Goal: Task Accomplishment & Management: Use online tool/utility

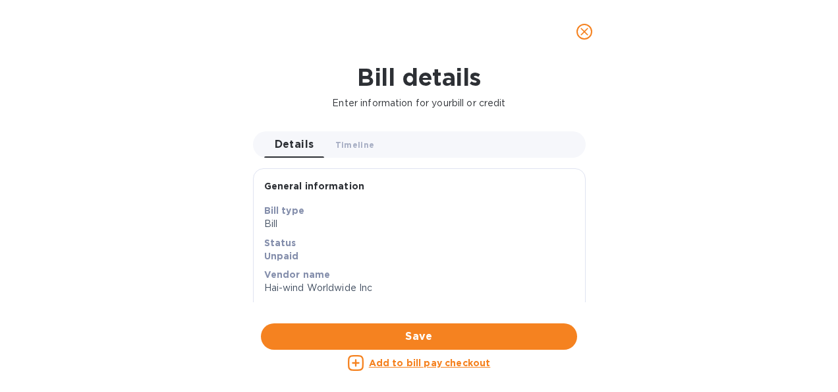
scroll to position [49, 0]
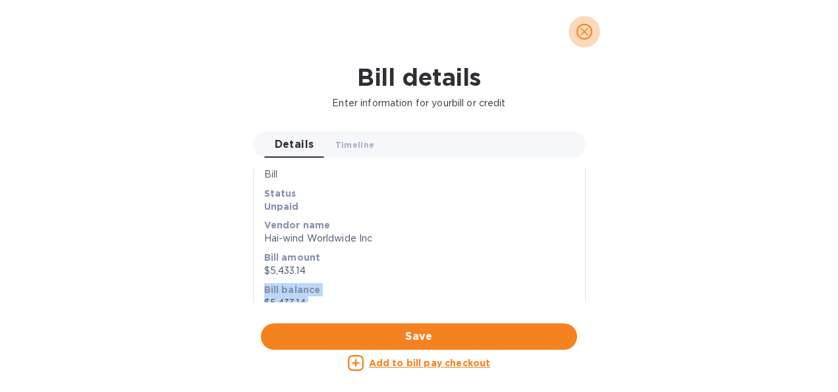
click at [588, 32] on icon "close" at bounding box center [584, 31] width 13 height 13
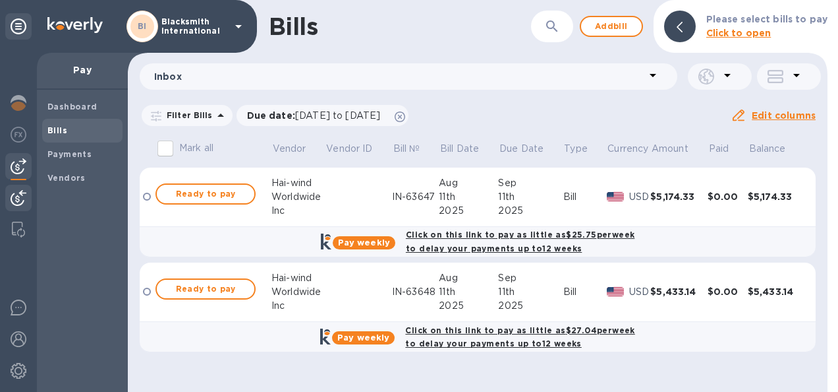
click at [21, 203] on img at bounding box center [19, 198] width 16 height 16
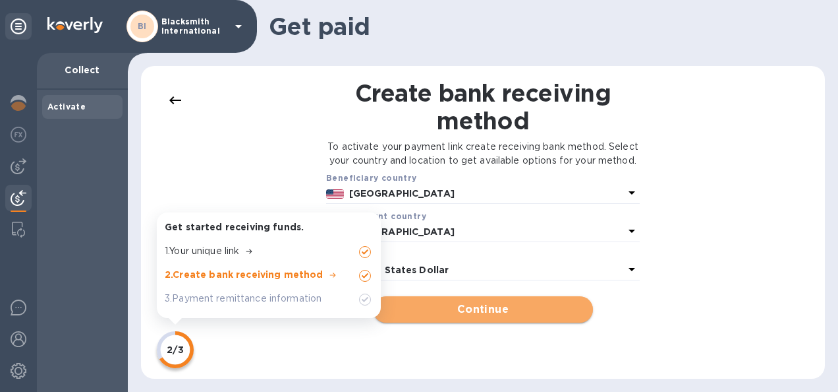
click at [498, 317] on span "Continue" at bounding box center [483, 309] width 198 height 16
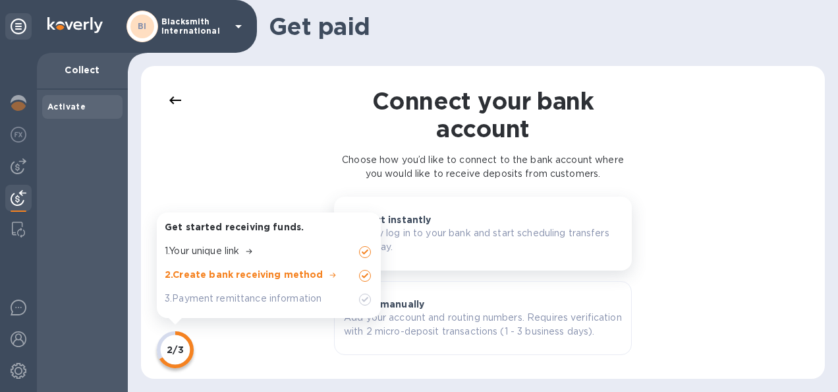
scroll to position [13, 0]
click at [480, 226] on p "Securely log in to your bank and start scheduling transfers right away." at bounding box center [483, 240] width 278 height 28
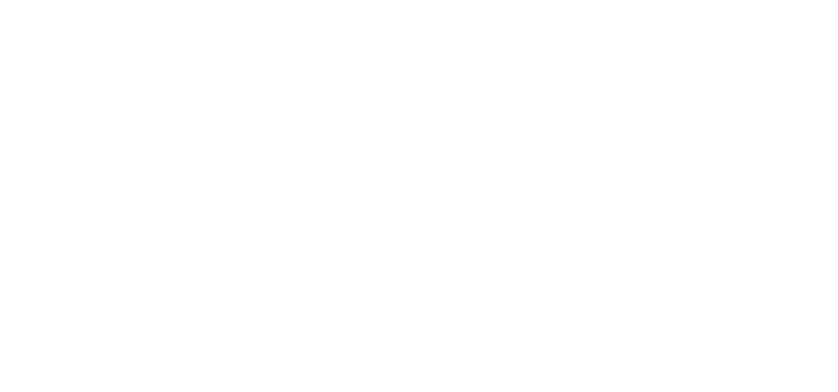
scroll to position [0, 0]
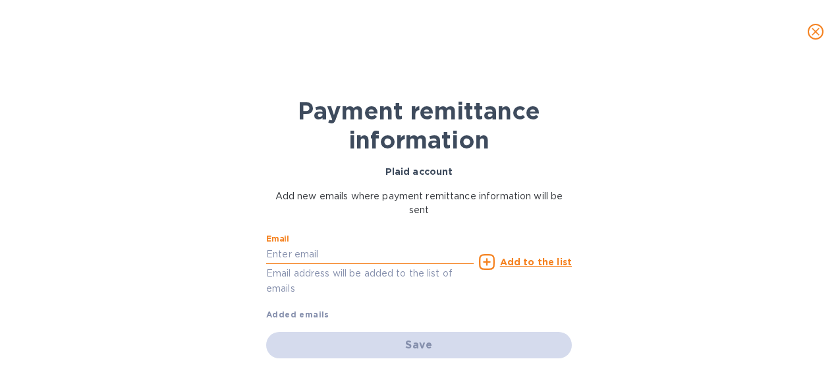
click at [310, 252] on input "text" at bounding box center [370, 255] width 208 height 20
type input "[PERSON_NAME][EMAIL_ADDRESS][DOMAIN_NAME]"
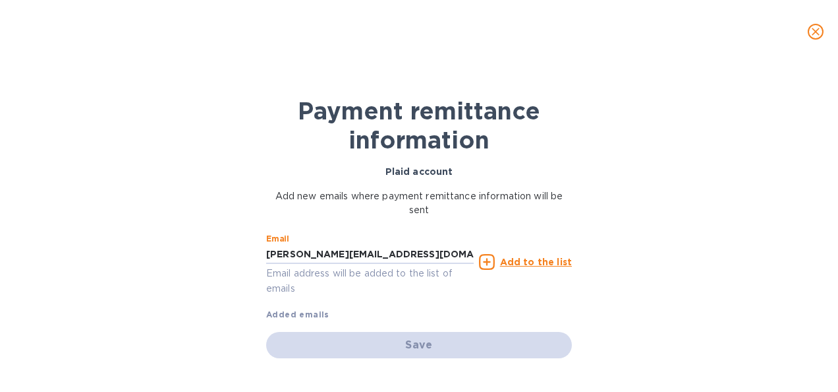
scroll to position [3, 0]
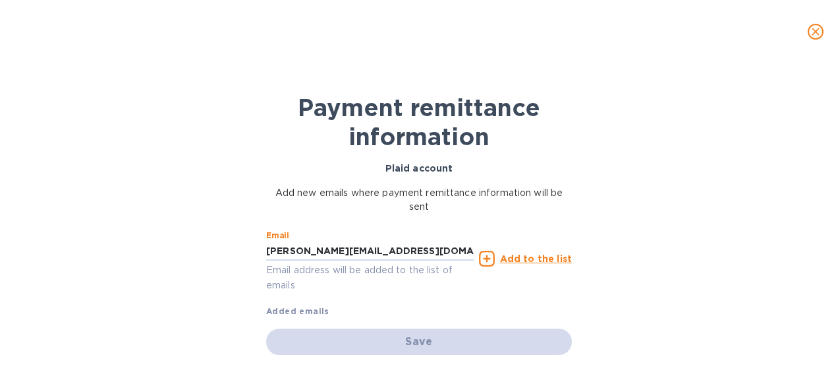
click at [512, 257] on u "Add to the list" at bounding box center [536, 258] width 72 height 11
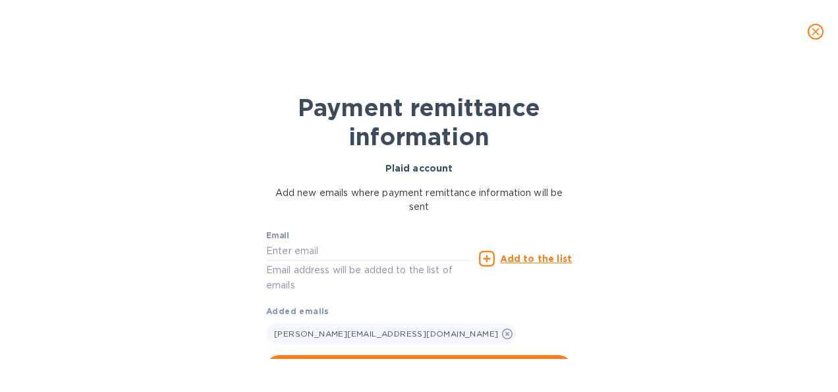
scroll to position [30, 0]
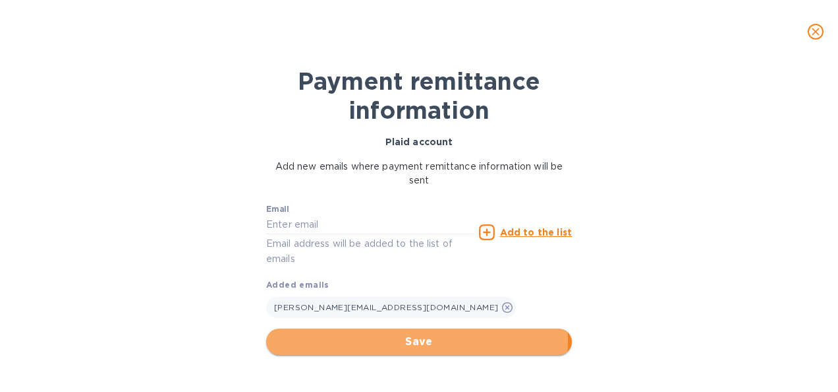
click at [386, 339] on span "Save" at bounding box center [419, 342] width 285 height 16
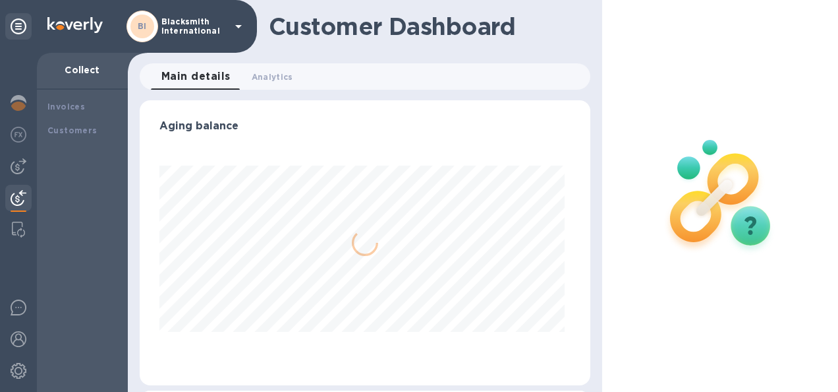
scroll to position [285, 446]
click at [278, 78] on span "Analytics 0" at bounding box center [273, 77] width 42 height 14
click at [198, 73] on span "Main details 0" at bounding box center [188, 77] width 55 height 14
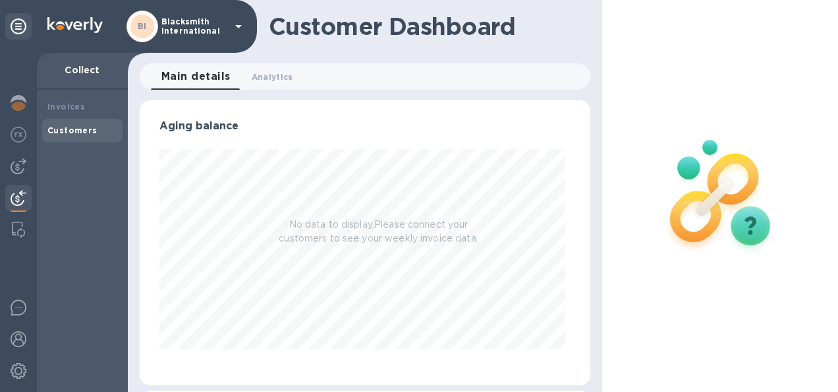
click at [92, 132] on b "Customers" at bounding box center [72, 130] width 50 height 10
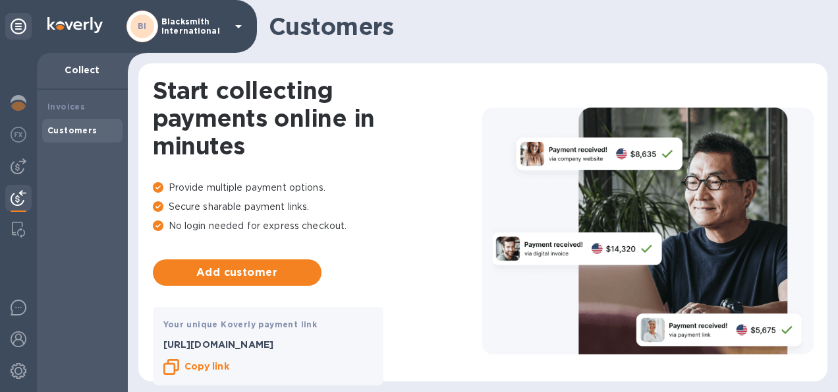
click at [220, 369] on b "Copy link" at bounding box center [207, 366] width 45 height 11
